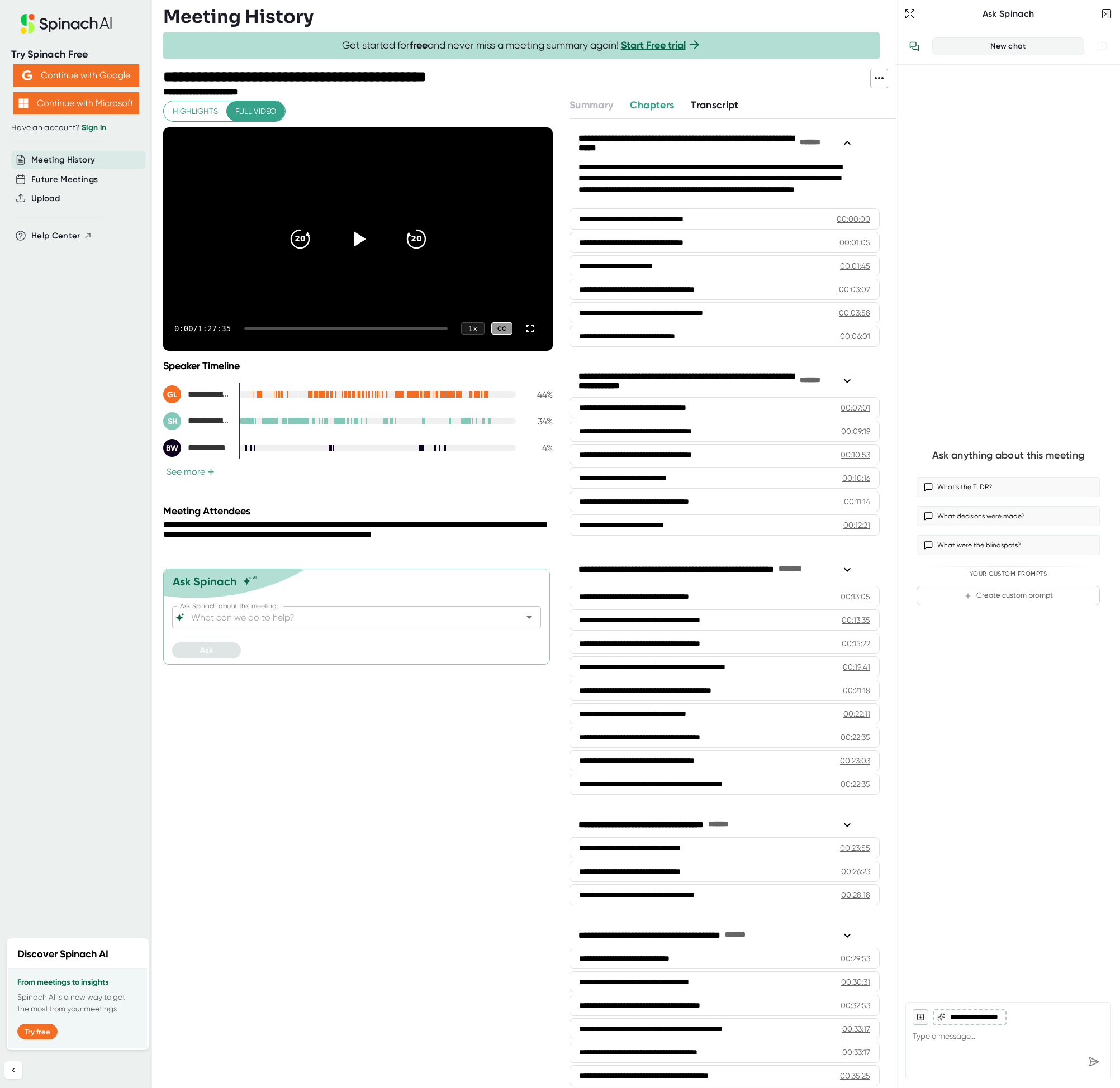
click at [191, 468] on button "See more +" at bounding box center [190, 472] width 55 height 12
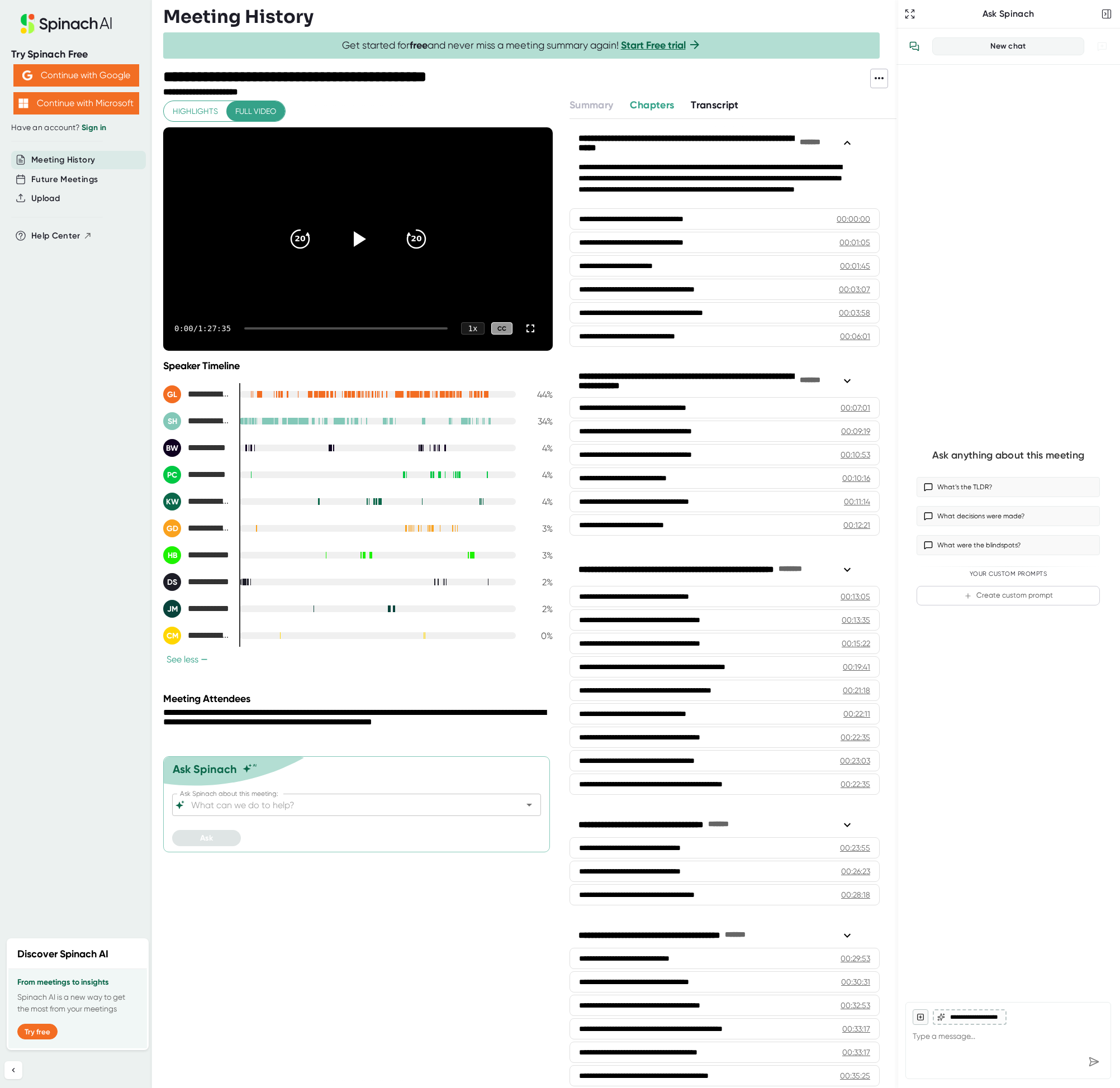
click at [391, 610] on div at bounding box center [377, 608] width 277 height 7
click at [181, 607] on div "JM" at bounding box center [172, 609] width 18 height 18
click at [392, 613] on div "**********" at bounding box center [357, 609] width 390 height 18
click at [388, 609] on div at bounding box center [377, 608] width 277 height 7
click at [390, 610] on div at bounding box center [390, 608] width 1 height 8
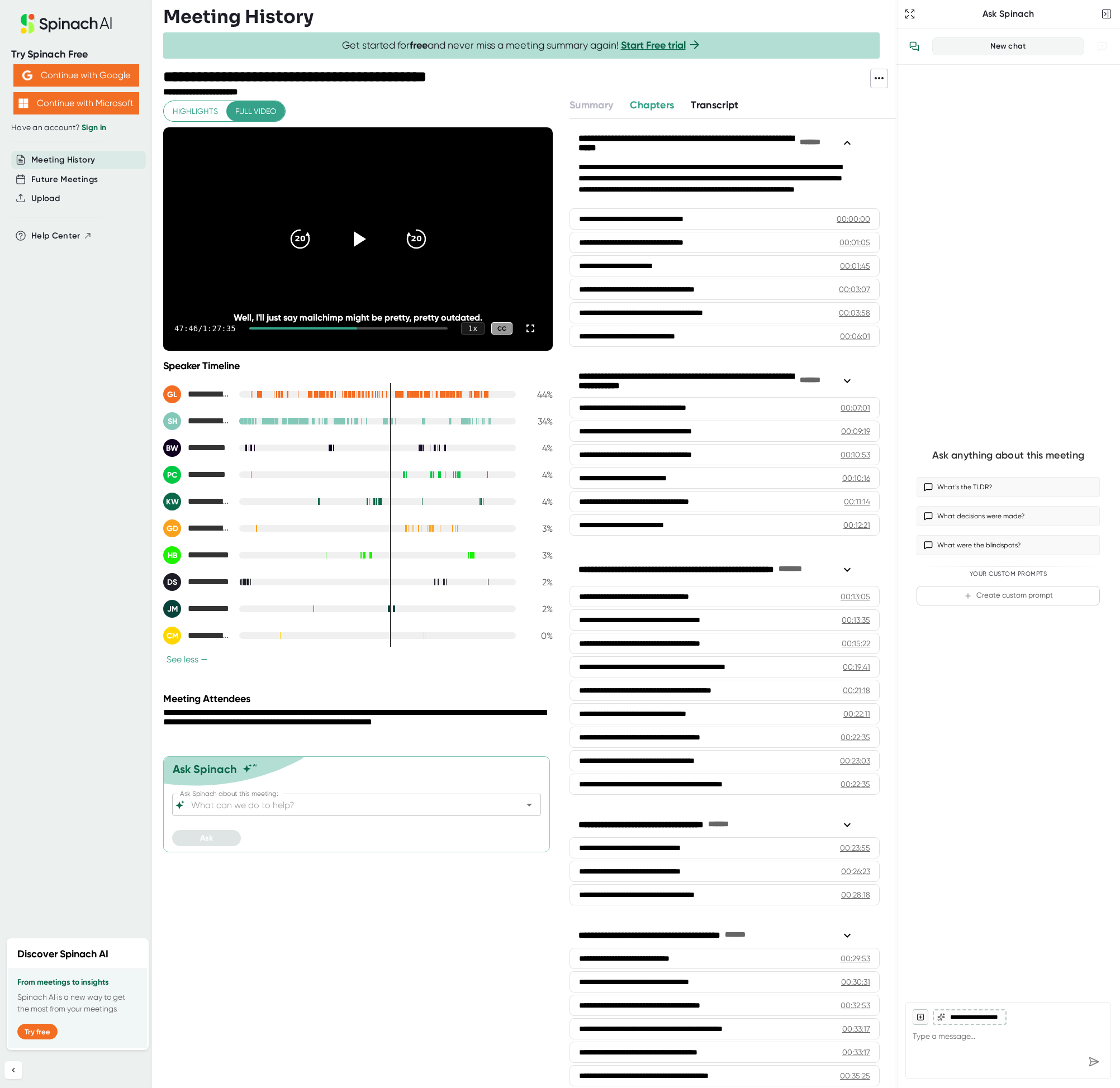
click at [389, 610] on div at bounding box center [389, 608] width 1 height 7
click at [388, 610] on div at bounding box center [388, 608] width 1 height 8
click at [661, 109] on span "Chapters" at bounding box center [652, 105] width 44 height 12
click at [255, 329] on div at bounding box center [302, 328] width 106 height 2
click at [363, 244] on icon at bounding box center [357, 239] width 28 height 28
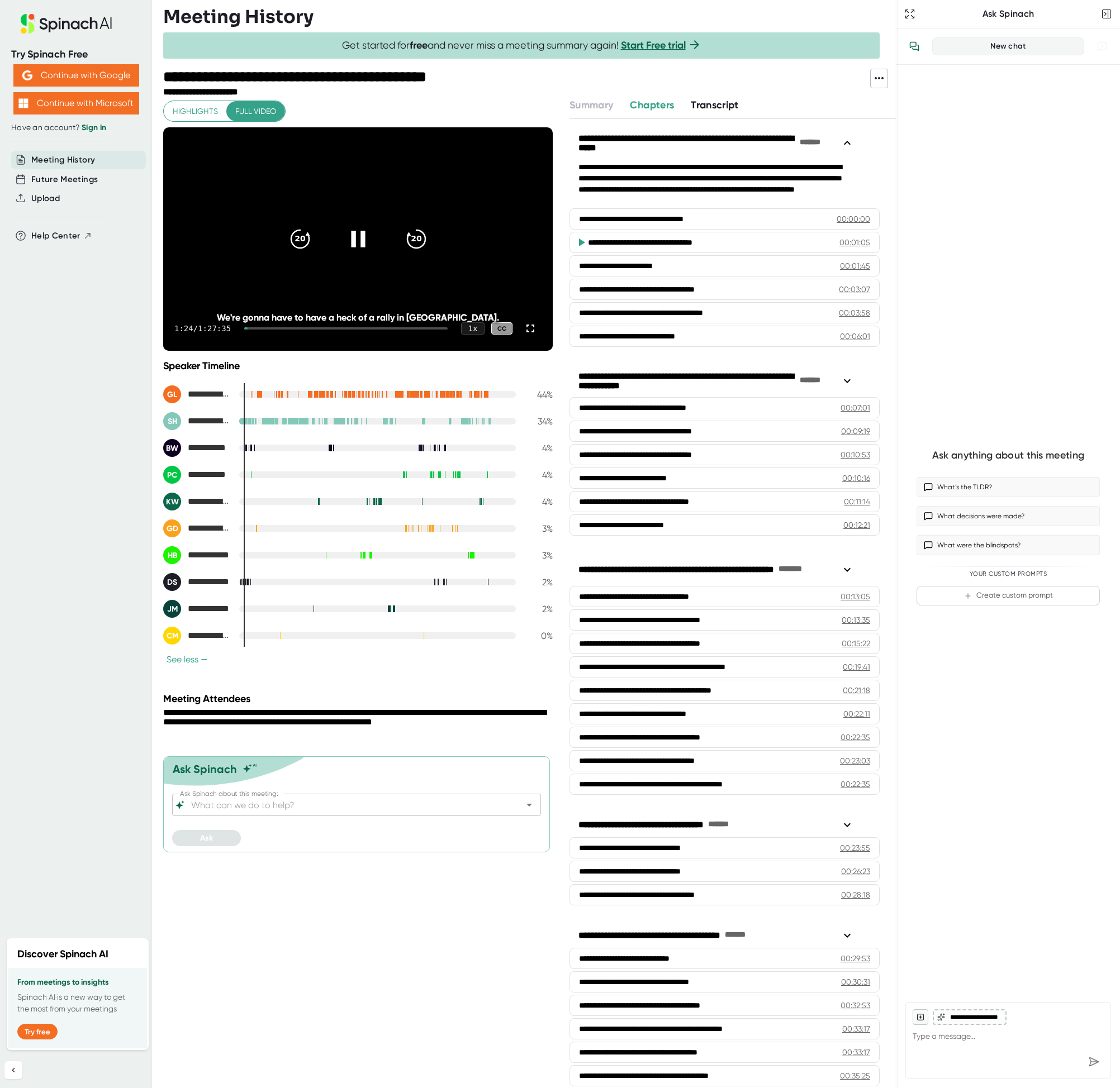
click at [363, 244] on icon at bounding box center [357, 238] width 14 height 16
click at [46, 154] on span "Meeting History" at bounding box center [63, 160] width 64 height 13
